Goal: Entertainment & Leisure: Consume media (video, audio)

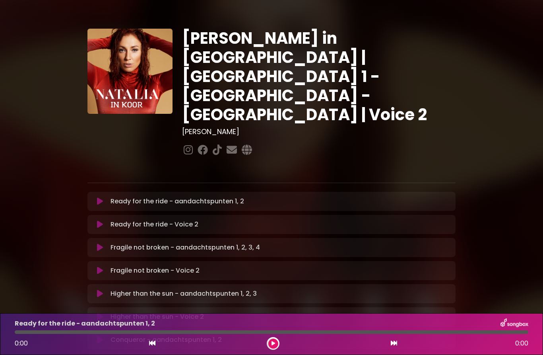
click at [102, 197] on icon at bounding box center [100, 201] width 6 height 8
click at [91, 243] on div "Fragile not broken - aandachtspunten 1, 2, 3, 4 Loading Track..." at bounding box center [271, 248] width 368 height 10
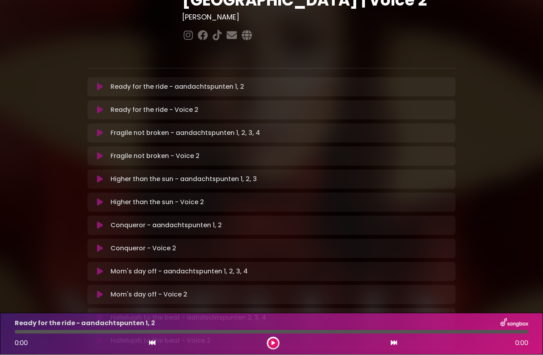
scroll to position [123, 0]
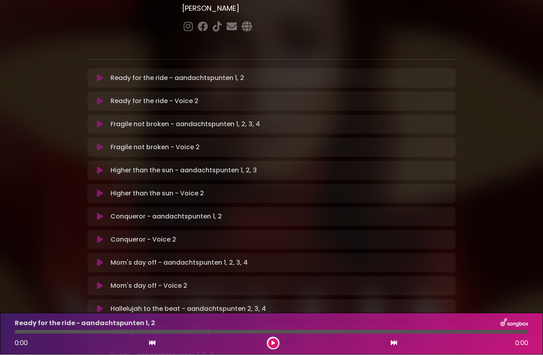
click at [101, 305] on icon at bounding box center [100, 309] width 6 height 8
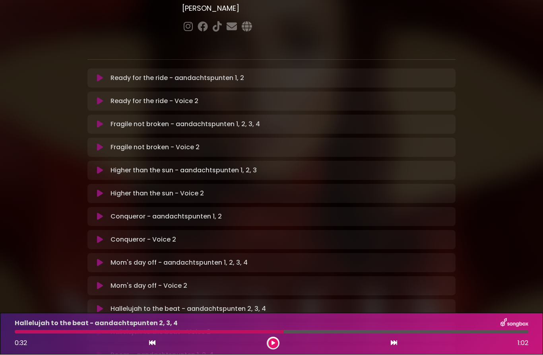
click at [105, 323] on div "Hallelujah to the beat - Voice 2 Loading Track... Your Feedback" at bounding box center [271, 332] width 368 height 19
click at [103, 328] on button at bounding box center [99, 332] width 15 height 8
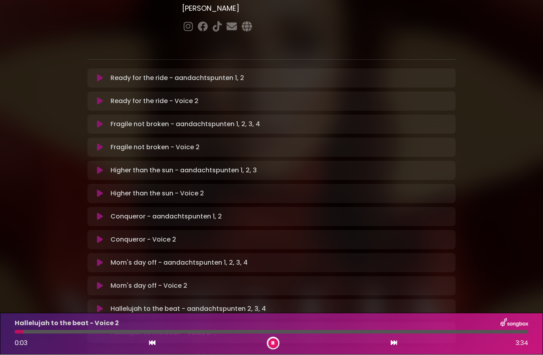
click at [105, 305] on button at bounding box center [99, 309] width 15 height 8
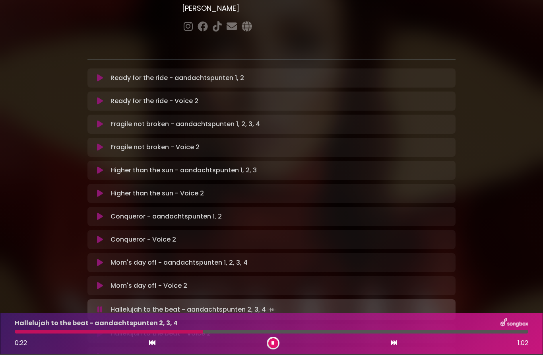
click at [103, 330] on button at bounding box center [99, 334] width 15 height 8
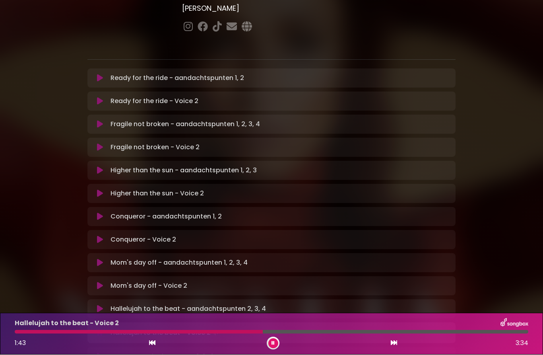
click at [272, 341] on icon at bounding box center [273, 343] width 3 height 5
click at [100, 305] on icon at bounding box center [100, 309] width 6 height 8
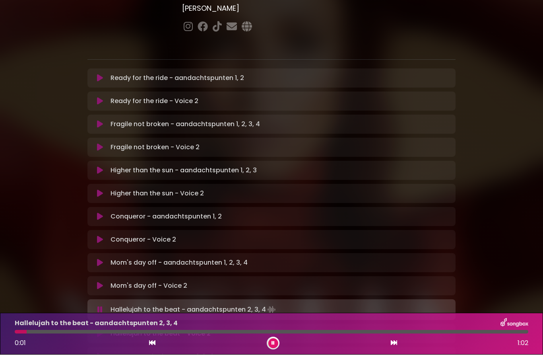
click at [103, 330] on div at bounding box center [272, 332] width 514 height 4
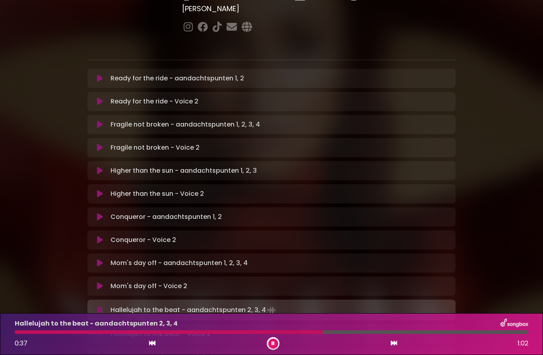
click at [301, 331] on div at bounding box center [169, 332] width 308 height 4
click at [286, 330] on div at bounding box center [164, 332] width 299 height 4
click at [277, 328] on div "Hallelujah to the beat - aandachtspunten 2, 3, 4 0:33 1:02" at bounding box center [271, 333] width 523 height 31
click at [261, 330] on div at bounding box center [155, 332] width 281 height 4
click at [238, 333] on div at bounding box center [143, 332] width 256 height 4
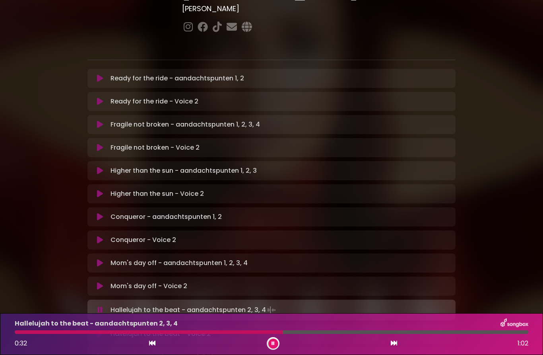
click at [214, 329] on div "Hallelujah to the beat - Voice 2 Loading Track..." at bounding box center [279, 334] width 344 height 10
click at [103, 330] on button at bounding box center [99, 334] width 15 height 8
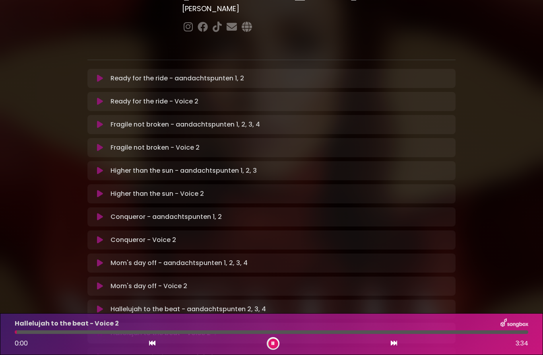
click at [175, 330] on div at bounding box center [272, 332] width 514 height 4
click at [192, 331] on div at bounding box center [272, 332] width 514 height 4
click at [206, 328] on div "Hallelujah to the beat - Voice 2" at bounding box center [271, 323] width 523 height 10
click at [218, 332] on div at bounding box center [272, 332] width 514 height 4
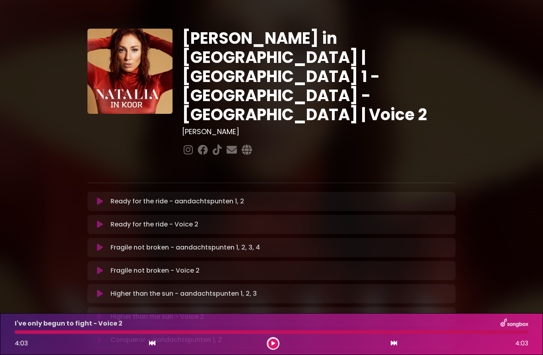
scroll to position [0, 0]
click at [98, 197] on icon at bounding box center [100, 201] width 6 height 8
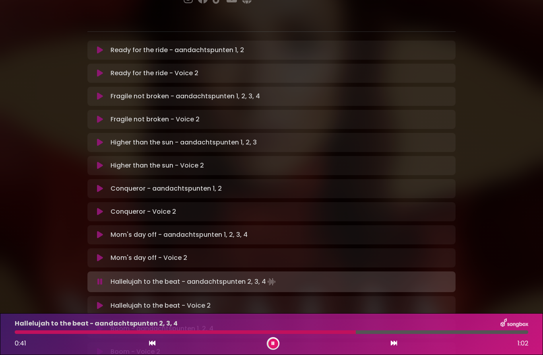
scroll to position [152, 0]
click at [100, 301] on icon at bounding box center [100, 305] width 6 height 8
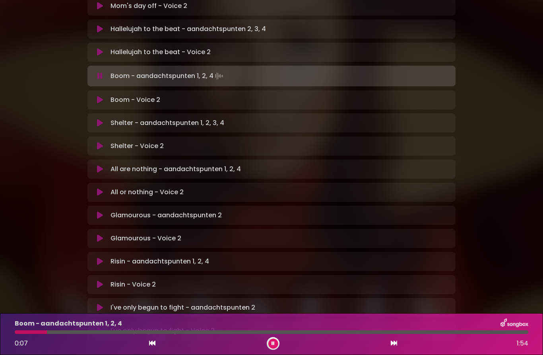
click at [104, 257] on button at bounding box center [99, 261] width 15 height 8
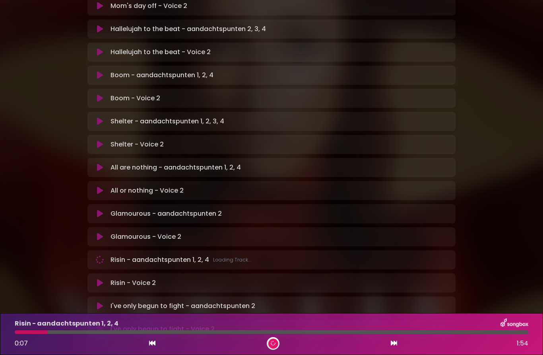
scroll to position [401, 0]
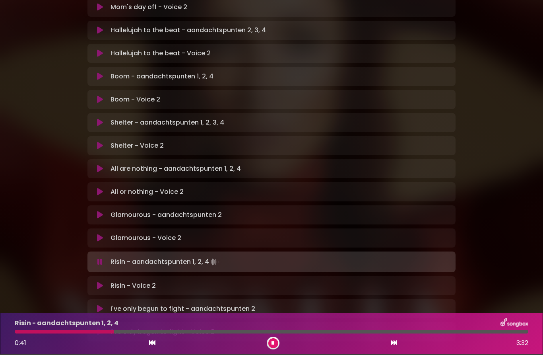
click at [27, 325] on p "Risin - aandachtspunten 1, 2, 4" at bounding box center [67, 324] width 104 height 10
click at [23, 327] on p "Risin - aandachtspunten 1, 2, 4" at bounding box center [67, 324] width 104 height 10
click at [27, 330] on div at bounding box center [65, 332] width 101 height 4
click at [28, 330] on div at bounding box center [272, 332] width 514 height 4
click at [21, 328] on div "Risin - aandachtspunten 1, 2, 4 0:06 3:32" at bounding box center [271, 333] width 523 height 31
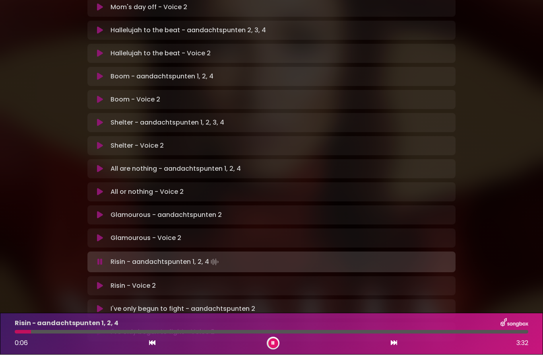
click at [21, 330] on div at bounding box center [23, 332] width 16 height 4
click at [99, 282] on icon at bounding box center [100, 286] width 6 height 8
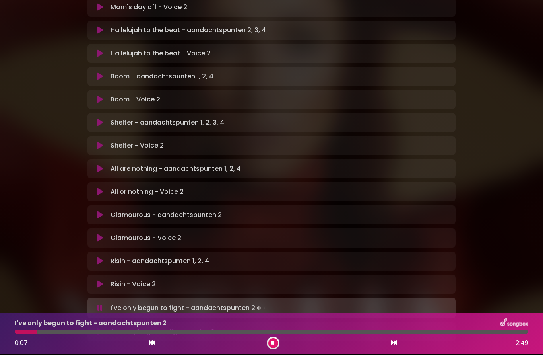
click at [97, 328] on icon at bounding box center [100, 332] width 6 height 8
